Goal: Task Accomplishment & Management: Manage account settings

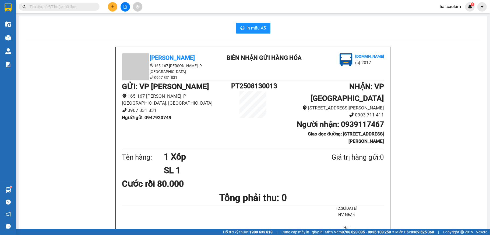
click at [78, 6] on input "text" at bounding box center [61, 7] width 63 height 6
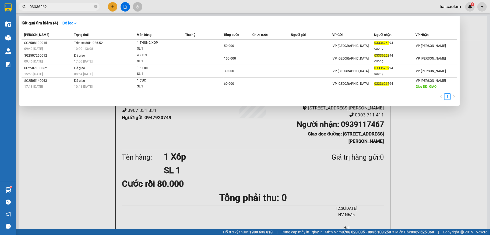
drag, startPoint x: 95, startPoint y: 7, endPoint x: 90, endPoint y: 3, distance: 5.8
click at [91, 3] on span "03336262" at bounding box center [59, 7] width 81 height 8
type input "03336262661"
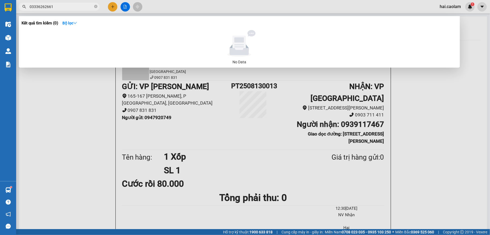
drag, startPoint x: 97, startPoint y: 8, endPoint x: 90, endPoint y: 6, distance: 7.2
click at [95, 8] on icon "close-circle" at bounding box center [95, 6] width 3 height 3
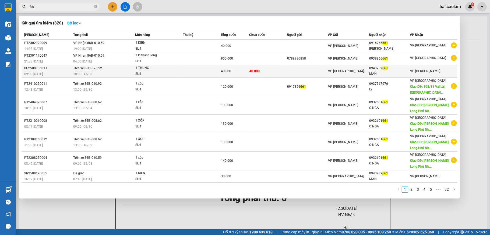
type input "661"
click at [252, 72] on span "40.000" at bounding box center [254, 71] width 10 height 4
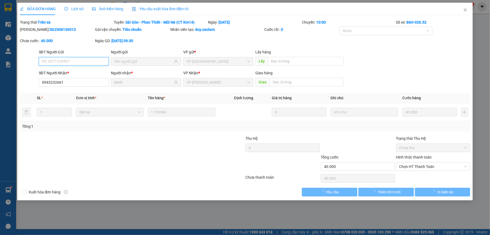
type input "0943232661"
type input "MAN"
type input "40.000"
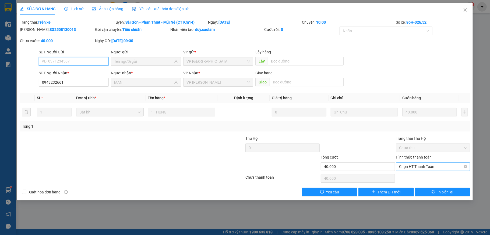
drag, startPoint x: 427, startPoint y: 166, endPoint x: 426, endPoint y: 169, distance: 3.3
click at [427, 167] on span "Chọn HT Thanh Toán" at bounding box center [433, 167] width 68 height 8
click at [423, 178] on div "Tại văn phòng" at bounding box center [433, 178] width 68 height 6
type input "0"
click at [466, 12] on span "Close" at bounding box center [464, 10] width 15 height 15
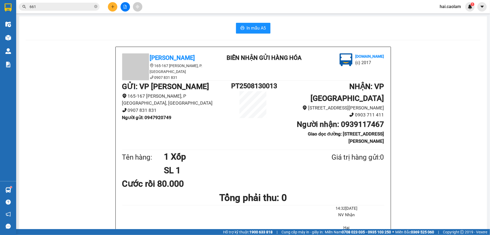
click at [123, 9] on button at bounding box center [124, 6] width 9 height 9
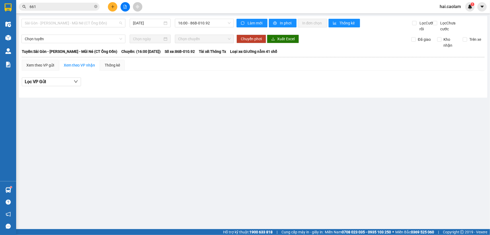
drag, startPoint x: 110, startPoint y: 25, endPoint x: 113, endPoint y: 39, distance: 14.2
click at [111, 25] on span "Sài Gòn - [PERSON_NAME] - Mũi Né (CT Ông Đồn)" at bounding box center [73, 23] width 97 height 8
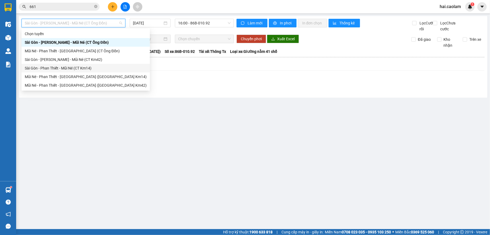
click at [94, 70] on div "Sài Gòn - Phan Thiết - Mũi Né (CT Km14)" at bounding box center [86, 68] width 122 height 6
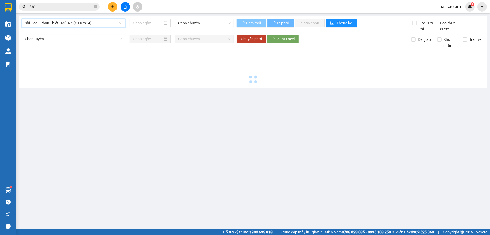
type input "[DATE]"
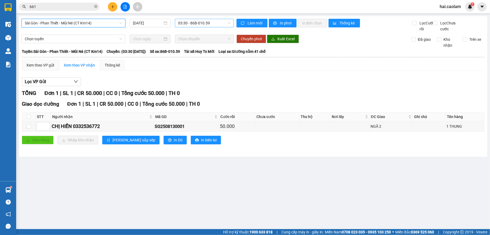
click at [202, 26] on span "03:30 - 86B-010.59" at bounding box center [204, 23] width 52 height 8
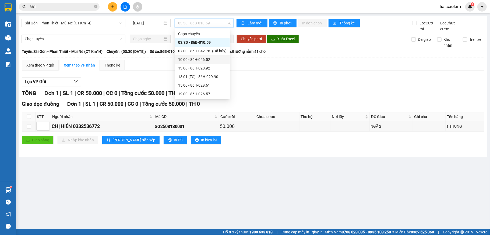
click at [200, 60] on div "10:00 - 86H-026.52" at bounding box center [202, 60] width 48 height 6
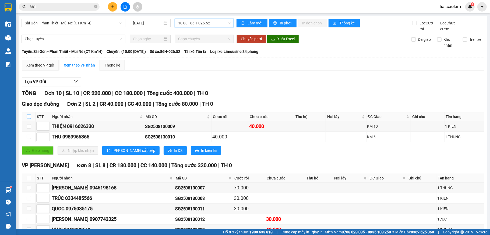
click at [29, 119] on input "checkbox" at bounding box center [29, 117] width 4 height 4
checkbox input "true"
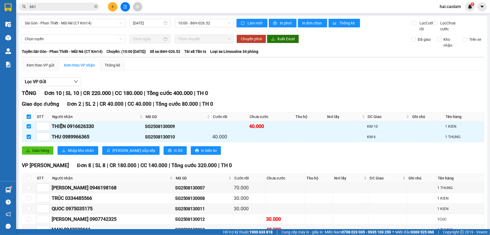
click at [29, 119] on input "checkbox" at bounding box center [29, 117] width 4 height 4
checkbox input "false"
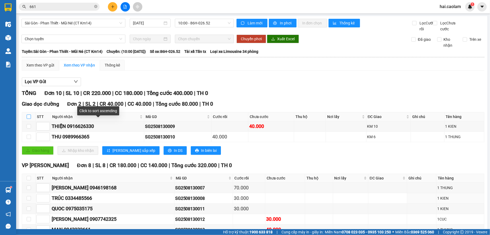
scroll to position [74, 0]
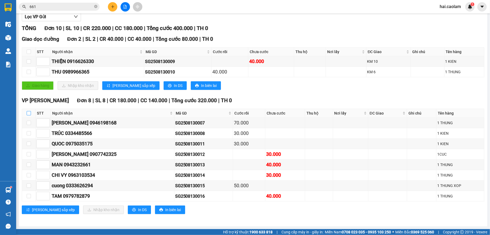
click at [30, 111] on input "checkbox" at bounding box center [29, 113] width 4 height 4
checkbox input "true"
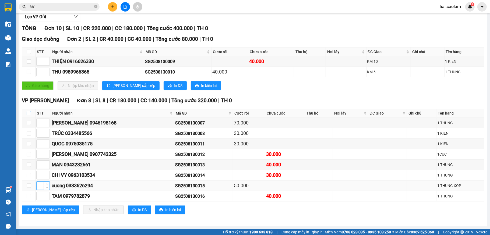
checkbox input "true"
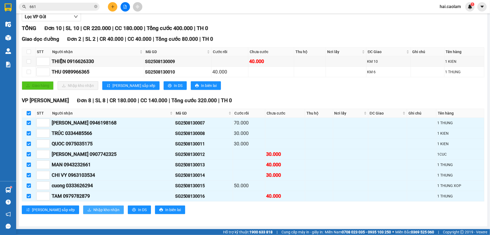
click at [93, 210] on span "Nhập kho nhận" at bounding box center [106, 210] width 26 height 6
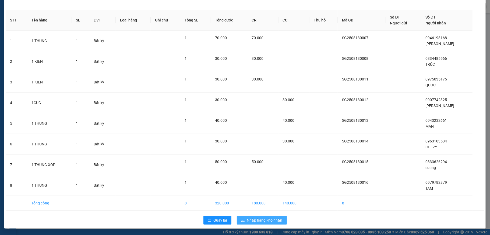
scroll to position [15, 0]
click at [267, 221] on span "Nhập hàng kho nhận" at bounding box center [264, 221] width 35 height 6
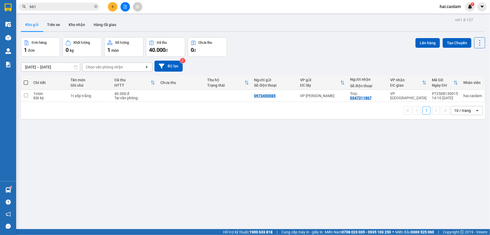
click at [77, 8] on input "661" at bounding box center [61, 7] width 63 height 6
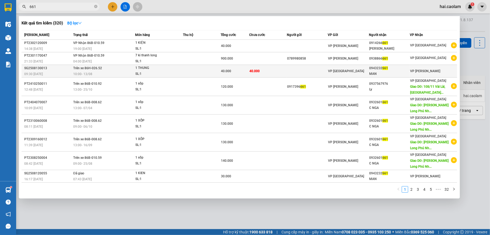
click at [151, 71] on div "SL: 1" at bounding box center [155, 74] width 40 height 6
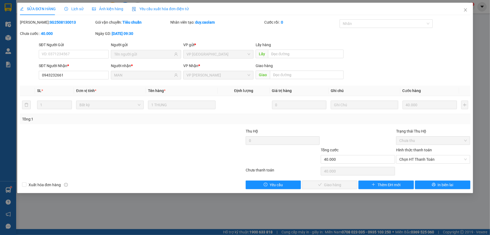
type input "0943232661"
type input "MAN"
type input "40.000"
drag, startPoint x: 430, startPoint y: 159, endPoint x: 429, endPoint y: 164, distance: 4.4
click at [431, 159] on span "Chọn HT Thanh Toán" at bounding box center [433, 160] width 68 height 8
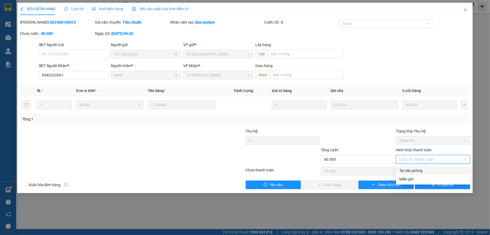
click at [425, 168] on div "Tại văn phòng" at bounding box center [433, 171] width 68 height 6
type input "0"
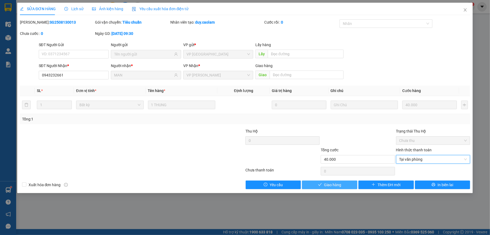
click at [332, 182] on button "Giao hàng" at bounding box center [329, 185] width 55 height 9
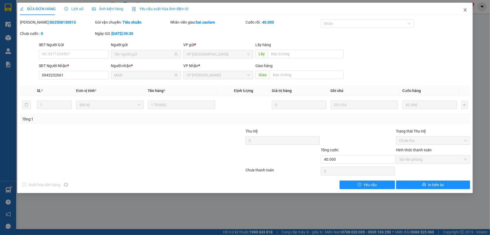
drag, startPoint x: 468, startPoint y: 9, endPoint x: 465, endPoint y: 10, distance: 3.3
click at [467, 9] on span "Close" at bounding box center [464, 10] width 15 height 15
click at [465, 10] on div "hai.caolam 1" at bounding box center [454, 6] width 39 height 9
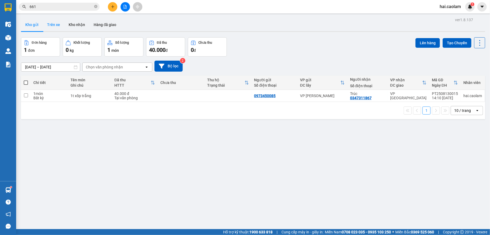
drag, startPoint x: 54, startPoint y: 20, endPoint x: 66, endPoint y: 32, distance: 16.4
click at [54, 20] on button "Trên xe" at bounding box center [54, 24] width 22 height 13
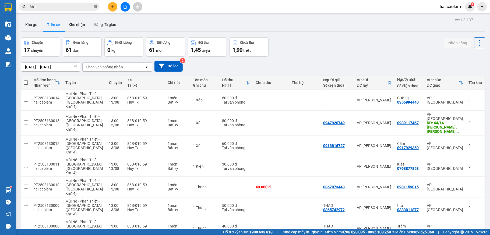
click at [95, 5] on icon "close-circle" at bounding box center [95, 6] width 3 height 3
click at [84, 5] on input "text" at bounding box center [61, 7] width 63 height 6
click at [58, 8] on input "text" at bounding box center [61, 7] width 63 height 6
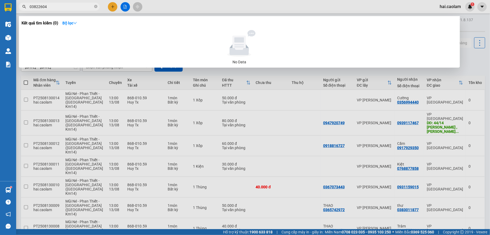
type input "03822604"
click at [333, 87] on div at bounding box center [245, 117] width 490 height 235
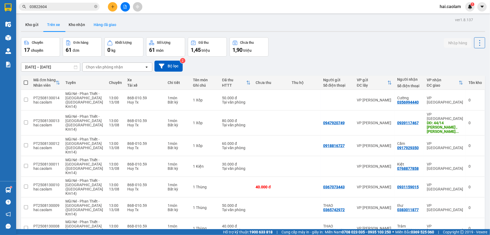
click at [112, 24] on button "Hàng đã giao" at bounding box center [104, 24] width 31 height 13
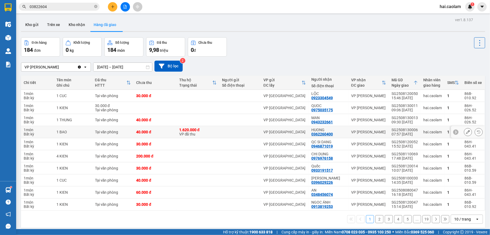
click at [223, 131] on div at bounding box center [240, 132] width 36 height 4
click at [466, 134] on icon at bounding box center [468, 132] width 4 height 4
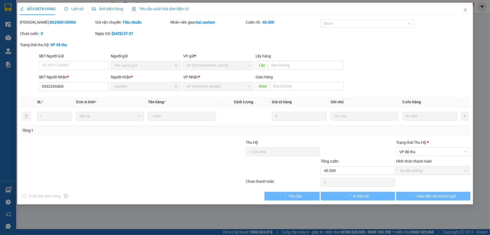
type input "0362260400"
type input "HUONG"
type input "1.620.000"
type input "40.000"
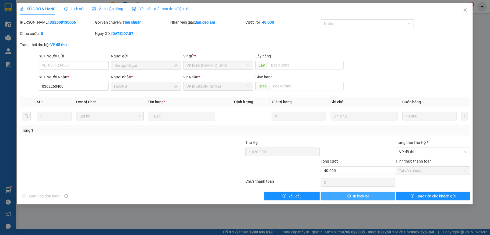
click at [353, 194] on span "In biên lai" at bounding box center [361, 197] width 16 height 6
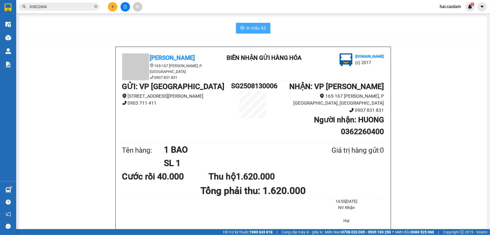
click at [237, 24] on button "In mẫu A5" at bounding box center [253, 28] width 34 height 11
click at [87, 5] on input "03822604" at bounding box center [61, 7] width 63 height 6
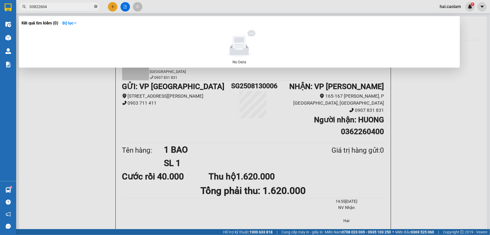
click at [96, 8] on icon "close-circle" at bounding box center [95, 6] width 3 height 3
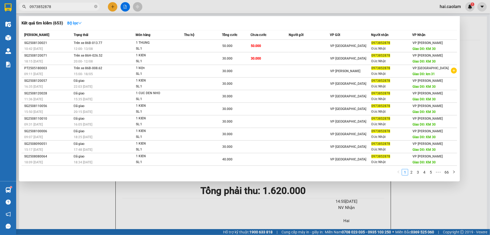
type input "0973852878"
drag, startPoint x: 95, startPoint y: 8, endPoint x: 92, endPoint y: 7, distance: 3.3
click at [95, 7] on icon "close-circle" at bounding box center [95, 6] width 3 height 3
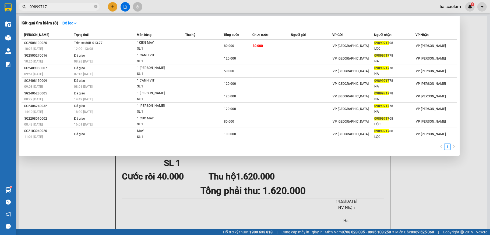
type input "09899717"
